Goal: Book appointment/travel/reservation

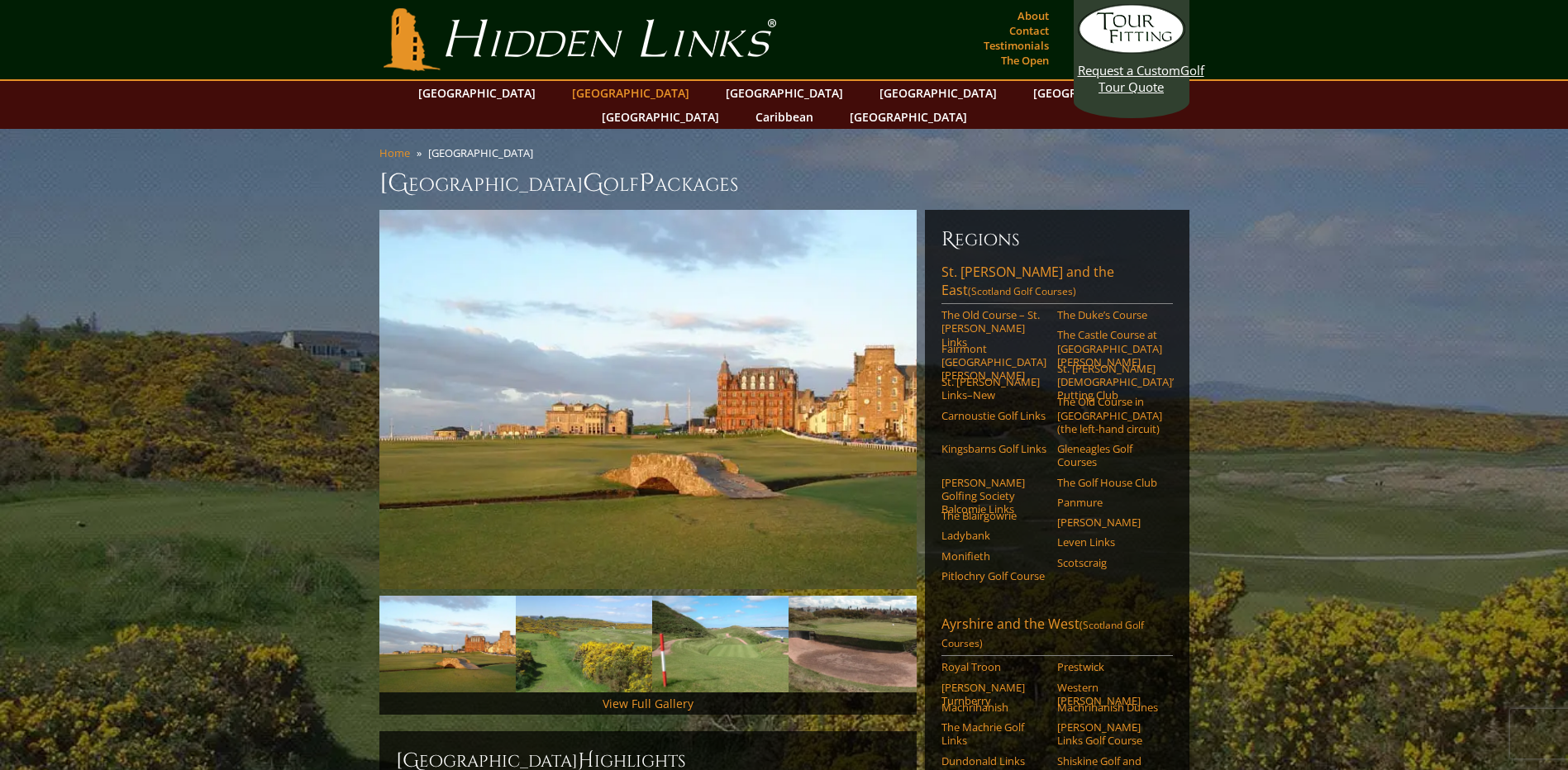
click at [604, 89] on link "[GEOGRAPHIC_DATA]" at bounding box center [630, 93] width 134 height 24
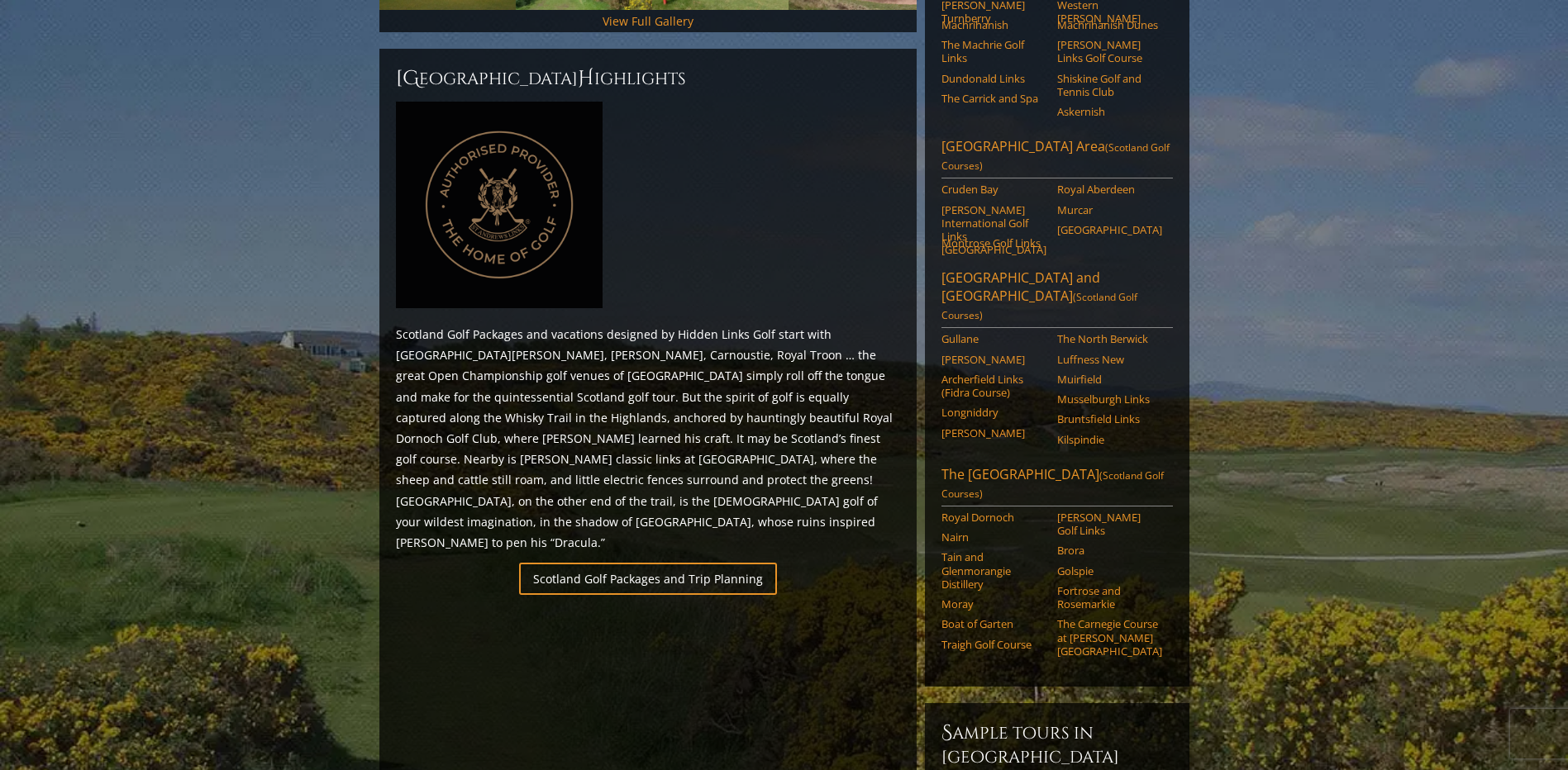
scroll to position [693, 0]
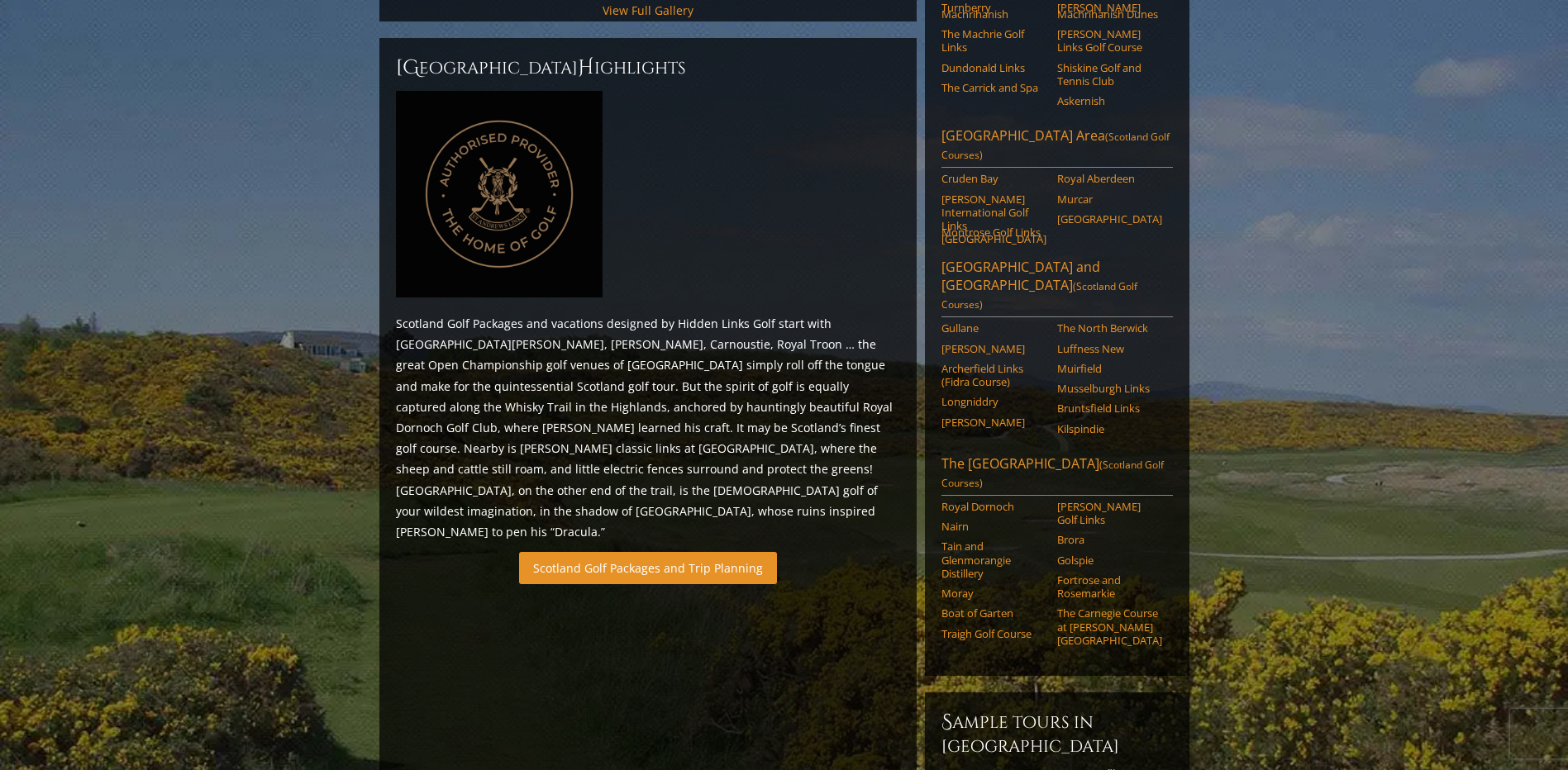
click at [645, 552] on link "Scotland Golf Packages and Trip Planning" at bounding box center [648, 567] width 258 height 32
